Goal: Check status

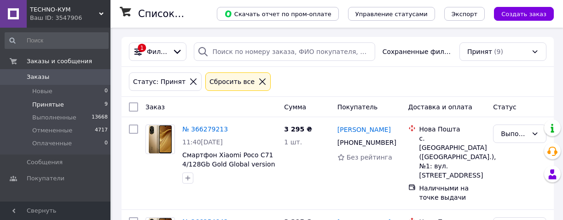
click at [240, 75] on div "Сбросить все" at bounding box center [237, 81] width 65 height 18
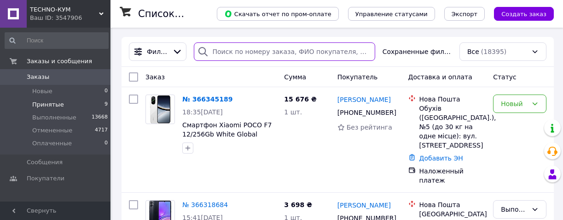
click at [251, 54] on input "search" at bounding box center [284, 51] width 181 height 18
paste input "366305312"
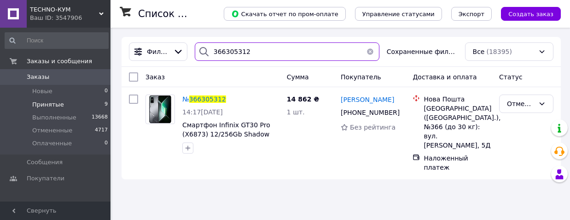
type input "366305312"
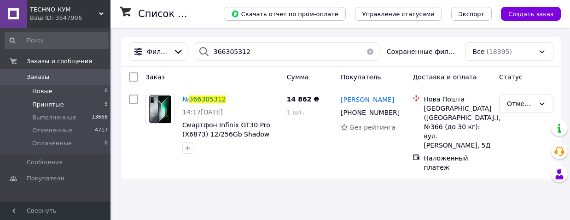
click at [80, 91] on li "Новые 0" at bounding box center [56, 91] width 113 height 13
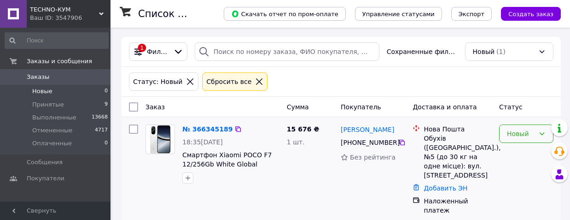
click at [535, 139] on div "Новый" at bounding box center [526, 133] width 54 height 18
click at [527, 168] on li "Выполнен" at bounding box center [525, 170] width 53 height 17
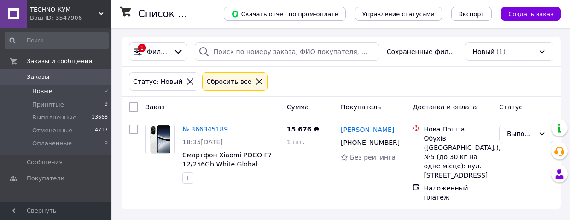
click at [76, 88] on li "Новые 0" at bounding box center [56, 91] width 113 height 13
drag, startPoint x: 242, startPoint y: 81, endPoint x: 325, endPoint y: 151, distance: 108.4
click at [255, 81] on icon at bounding box center [259, 81] width 8 height 8
